Goal: Information Seeking & Learning: Learn about a topic

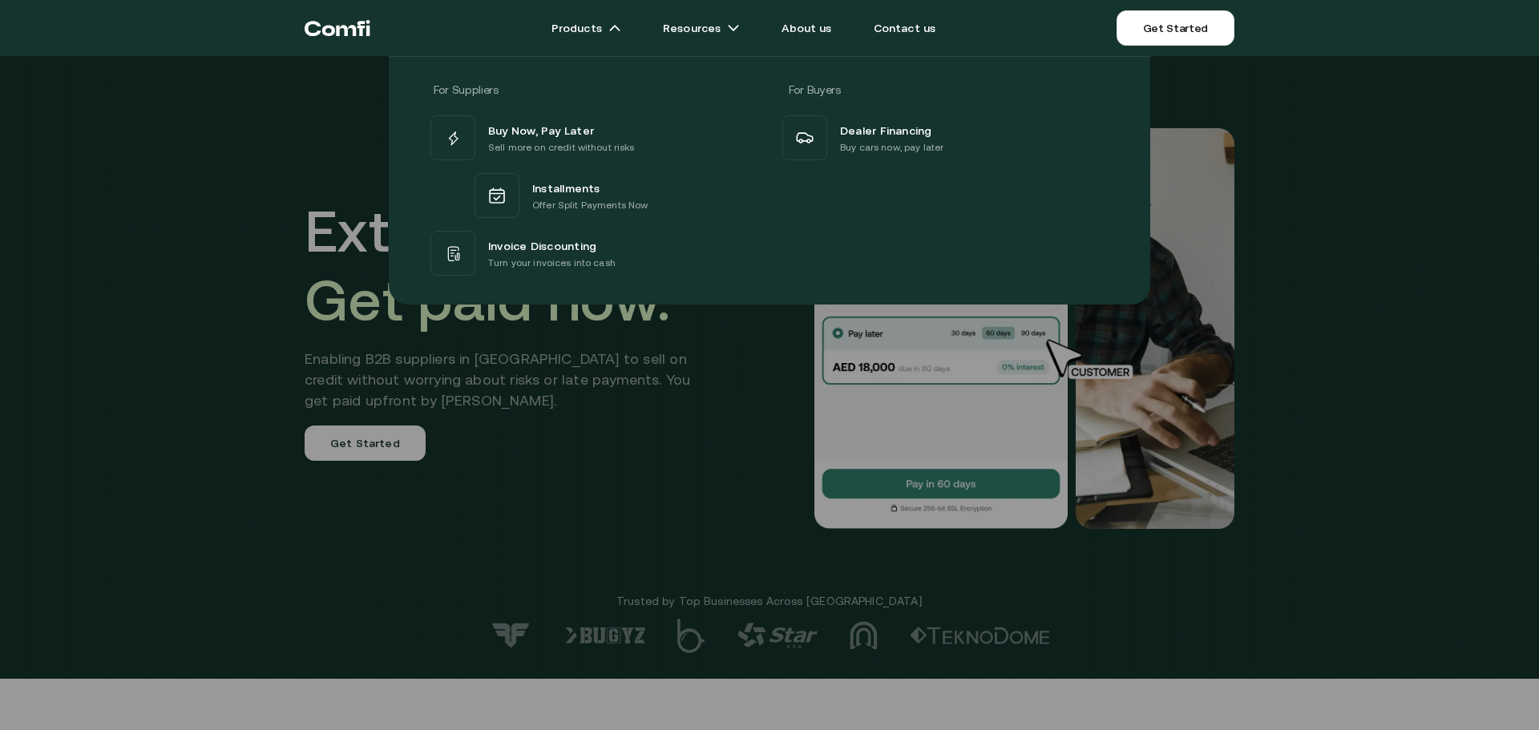
click at [548, 365] on div at bounding box center [769, 421] width 1539 height 730
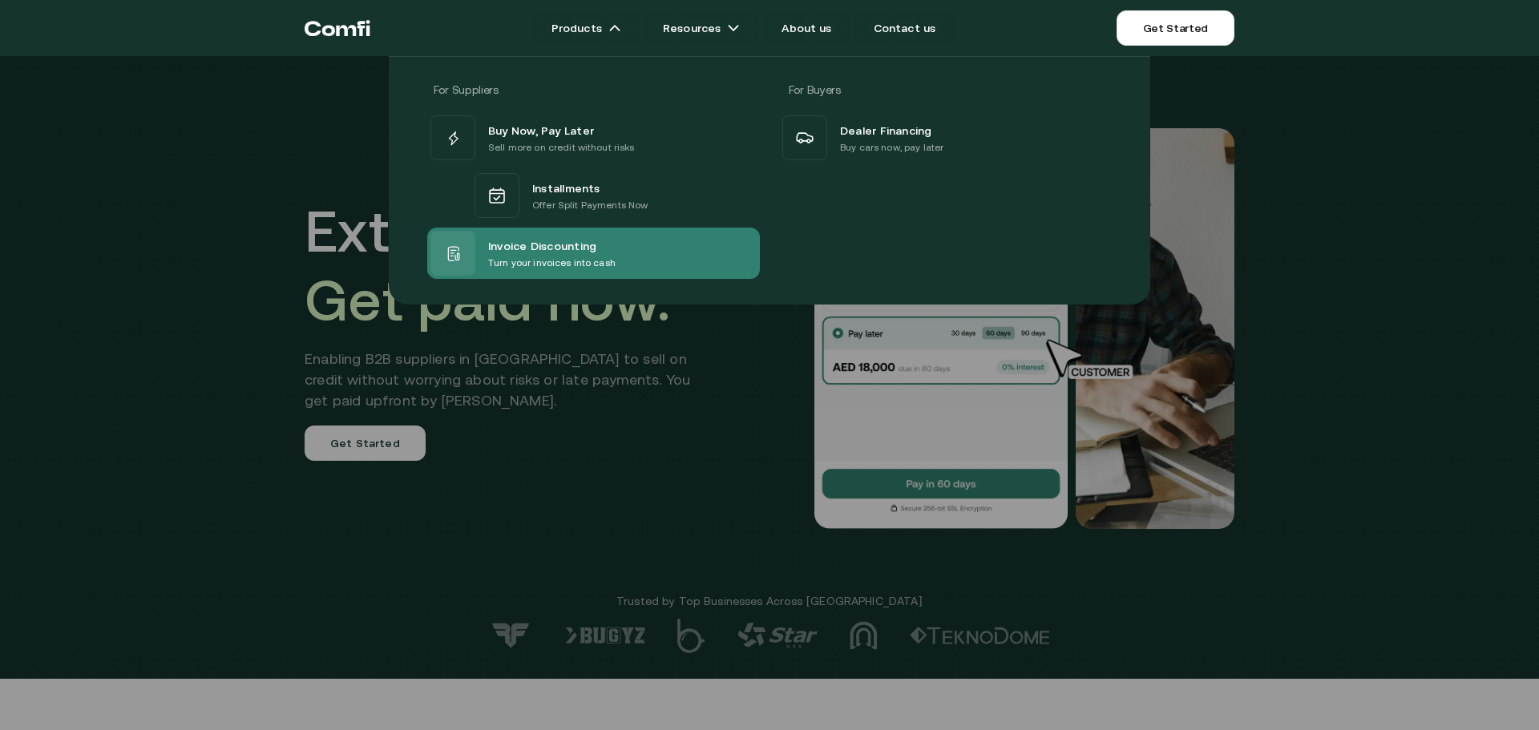
click at [550, 248] on span "Invoice Discounting" at bounding box center [542, 245] width 108 height 19
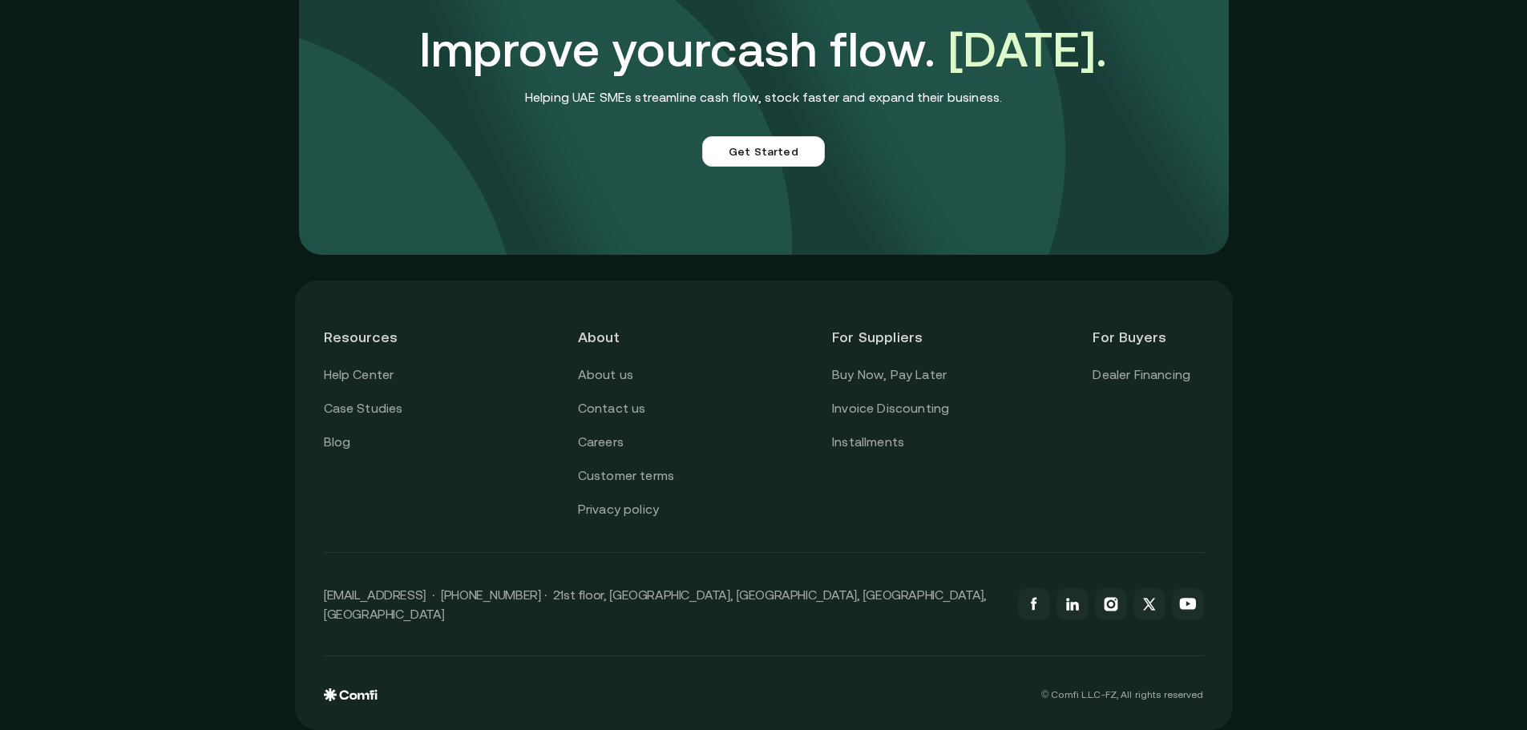
scroll to position [4510, 0]
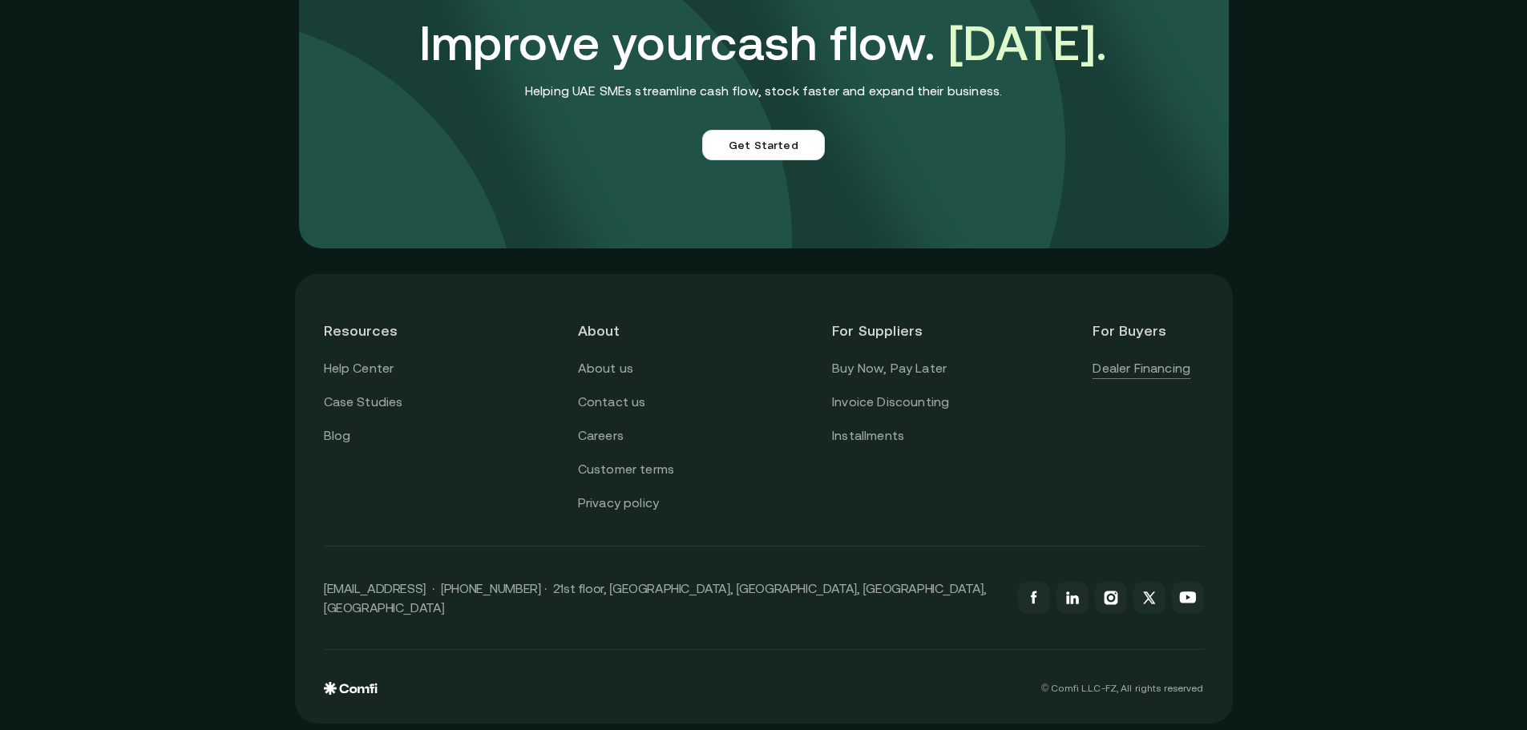
click at [1122, 371] on link "Dealer Financing" at bounding box center [1141, 368] width 98 height 21
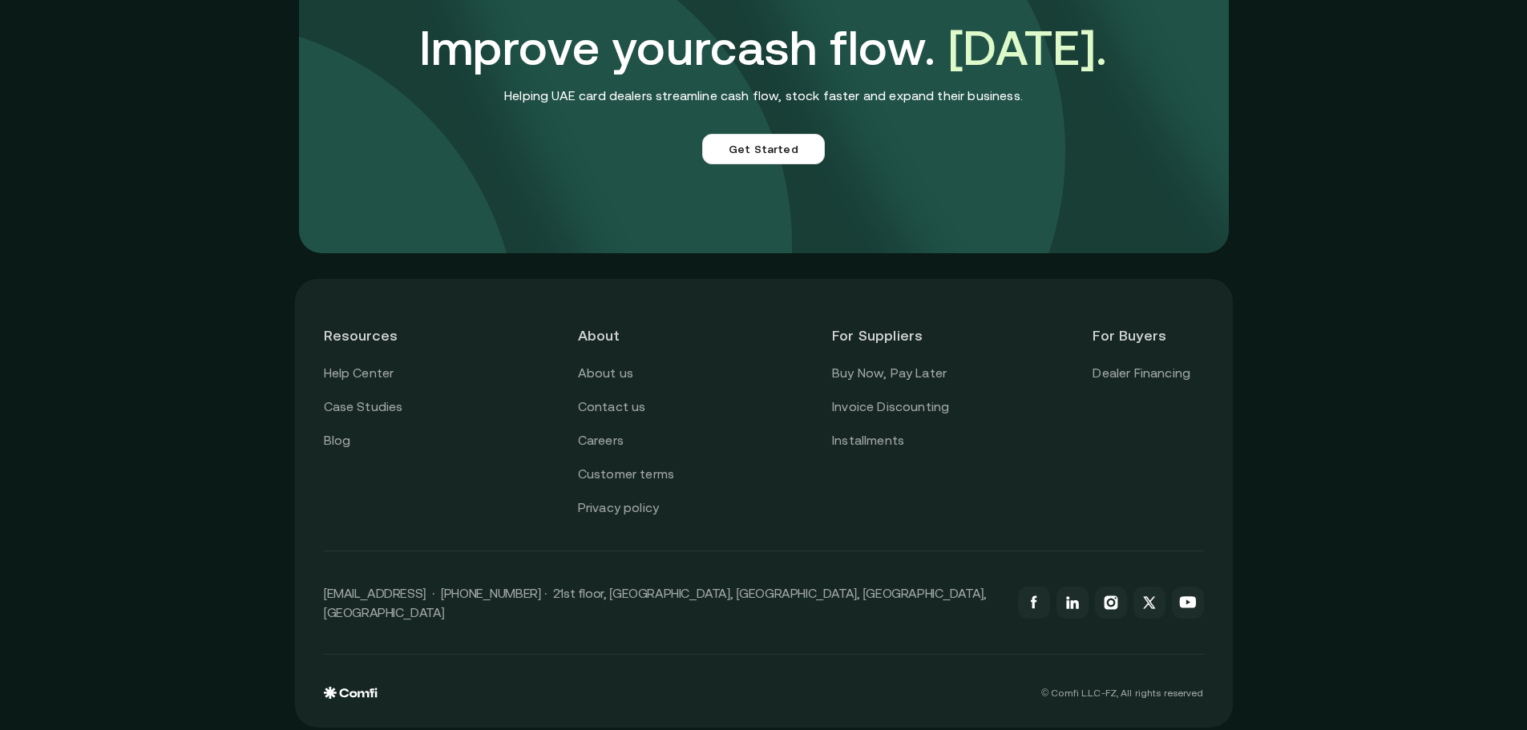
scroll to position [3858, 0]
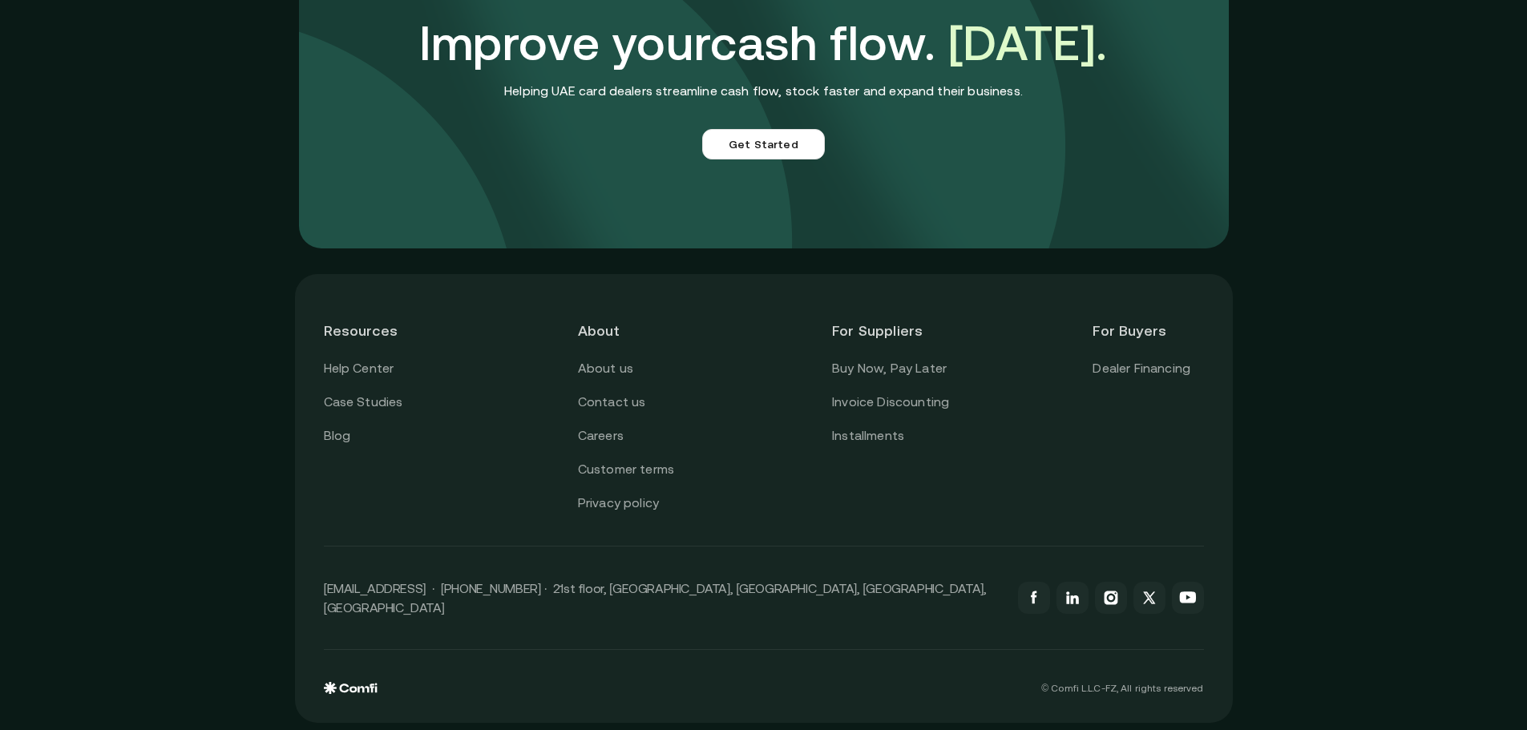
drag, startPoint x: 161, startPoint y: 107, endPoint x: 189, endPoint y: 82, distance: 37.5
click at [161, 107] on div "Improve your cash flow. Today. Helping UAE card dealers streamline cash flow, s…" at bounding box center [763, 87] width 1527 height 354
